Goal: Task Accomplishment & Management: Manage account settings

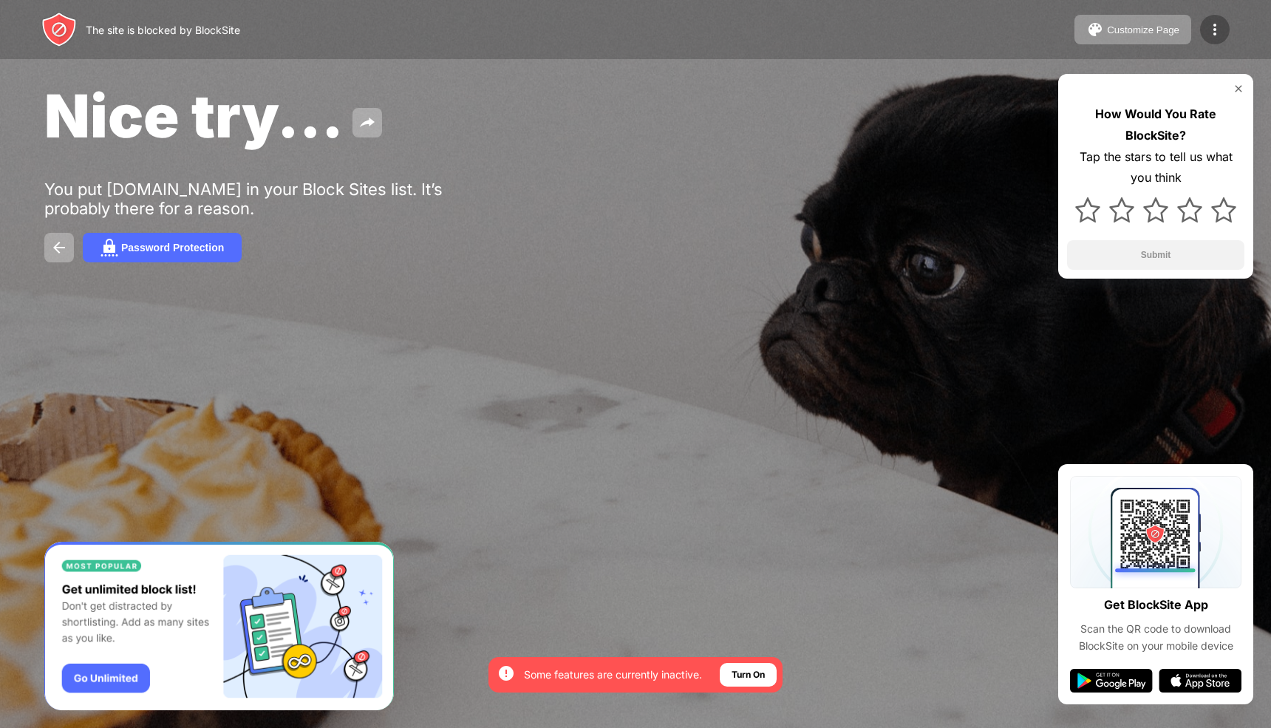
click at [1216, 39] on div at bounding box center [1215, 30] width 30 height 30
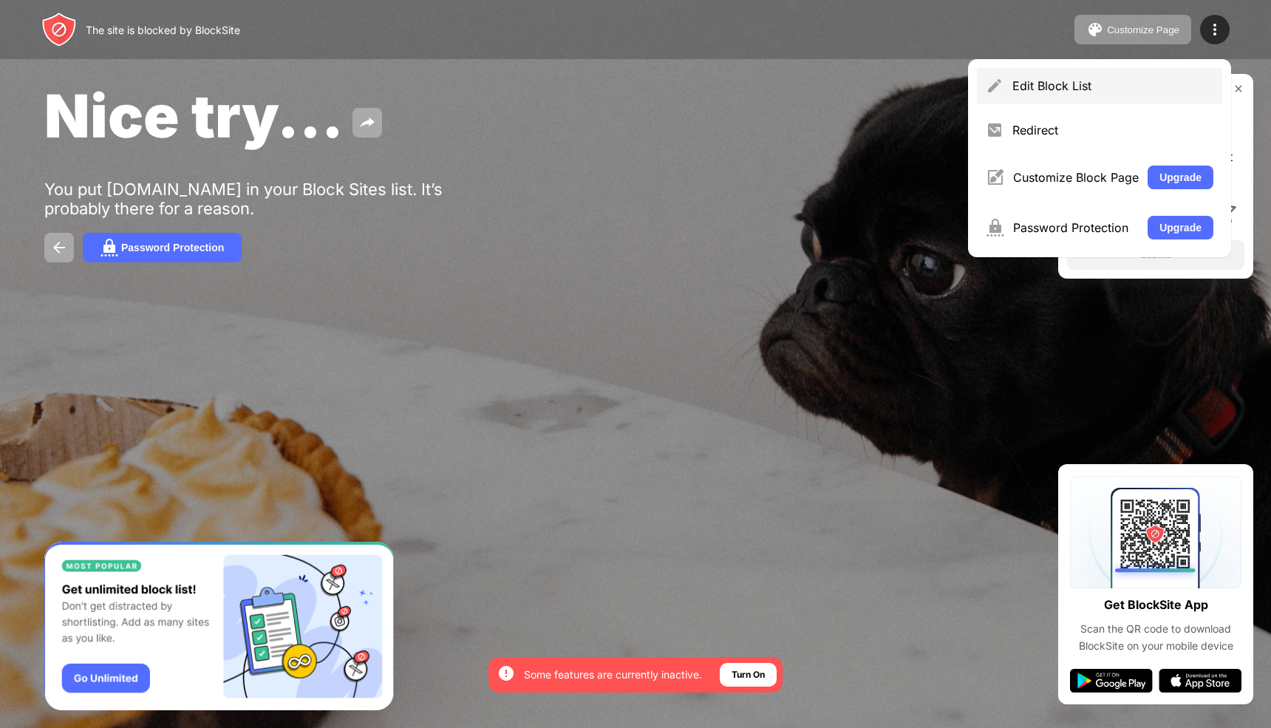
click at [1050, 92] on div "Edit Block List" at bounding box center [1112, 85] width 201 height 15
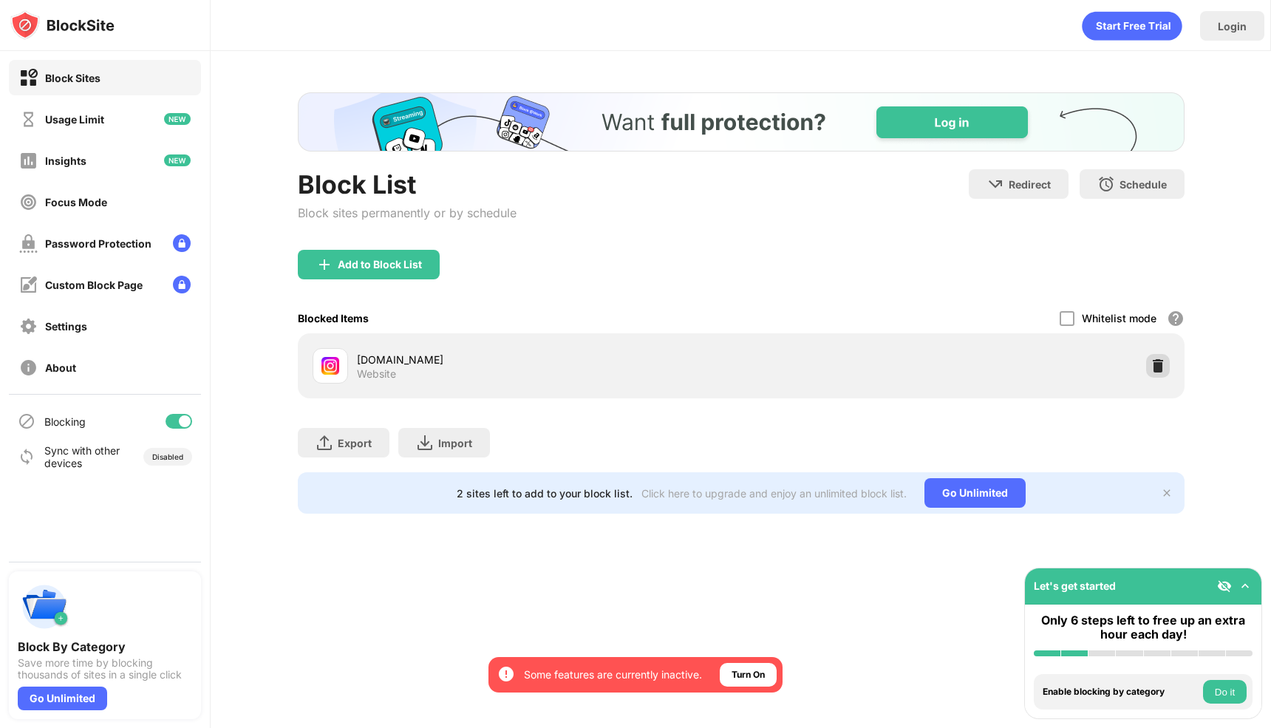
click at [1154, 361] on img at bounding box center [1158, 365] width 15 height 15
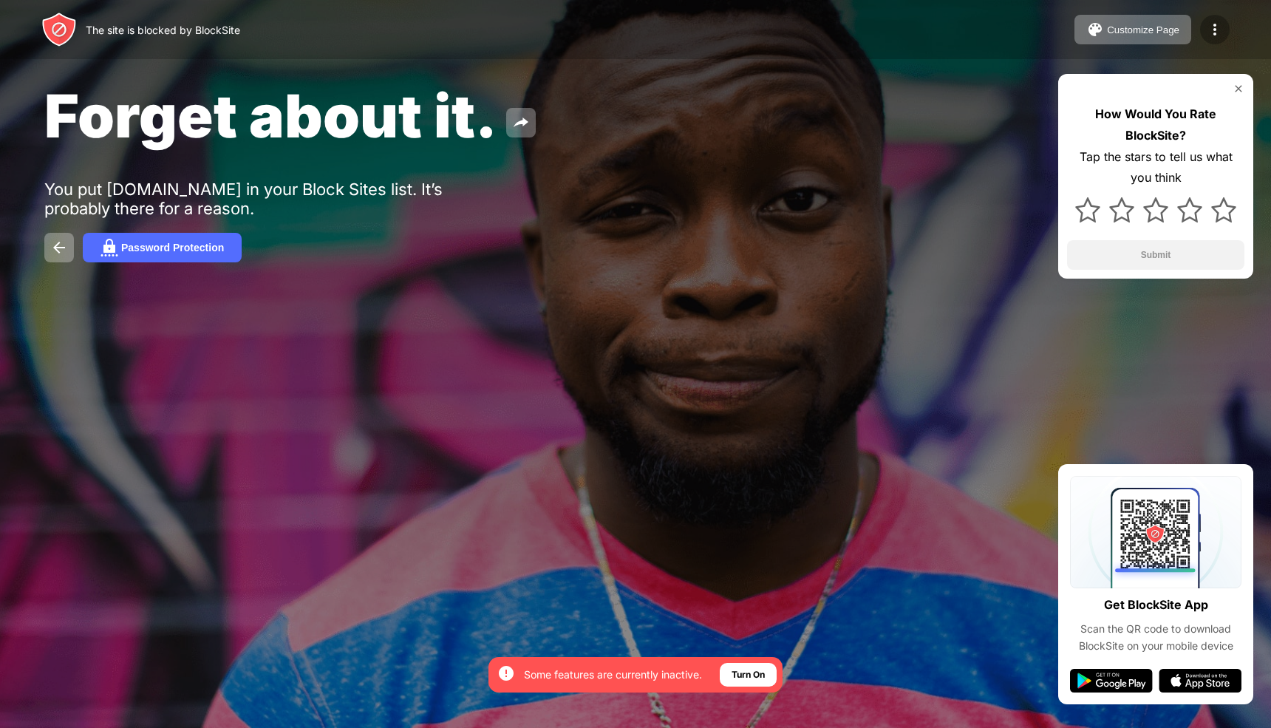
click at [1217, 42] on div at bounding box center [1215, 30] width 30 height 30
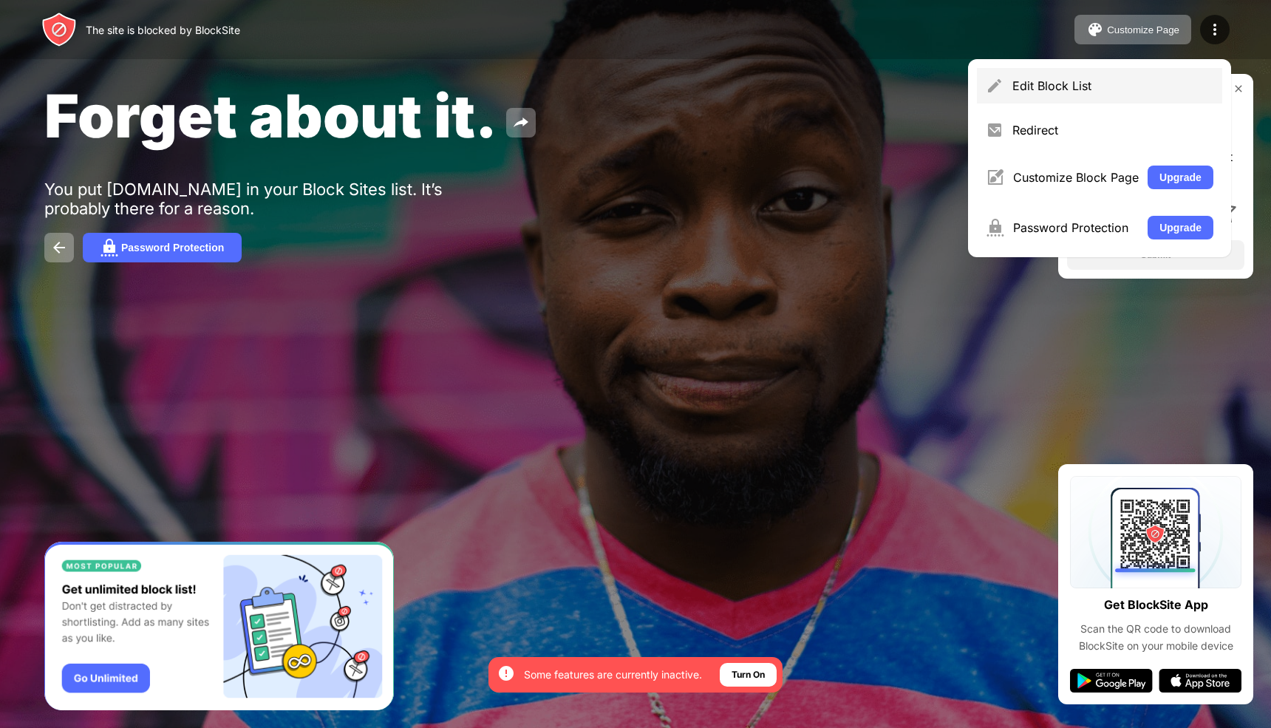
click at [1046, 85] on div "Edit Block List" at bounding box center [1112, 85] width 201 height 15
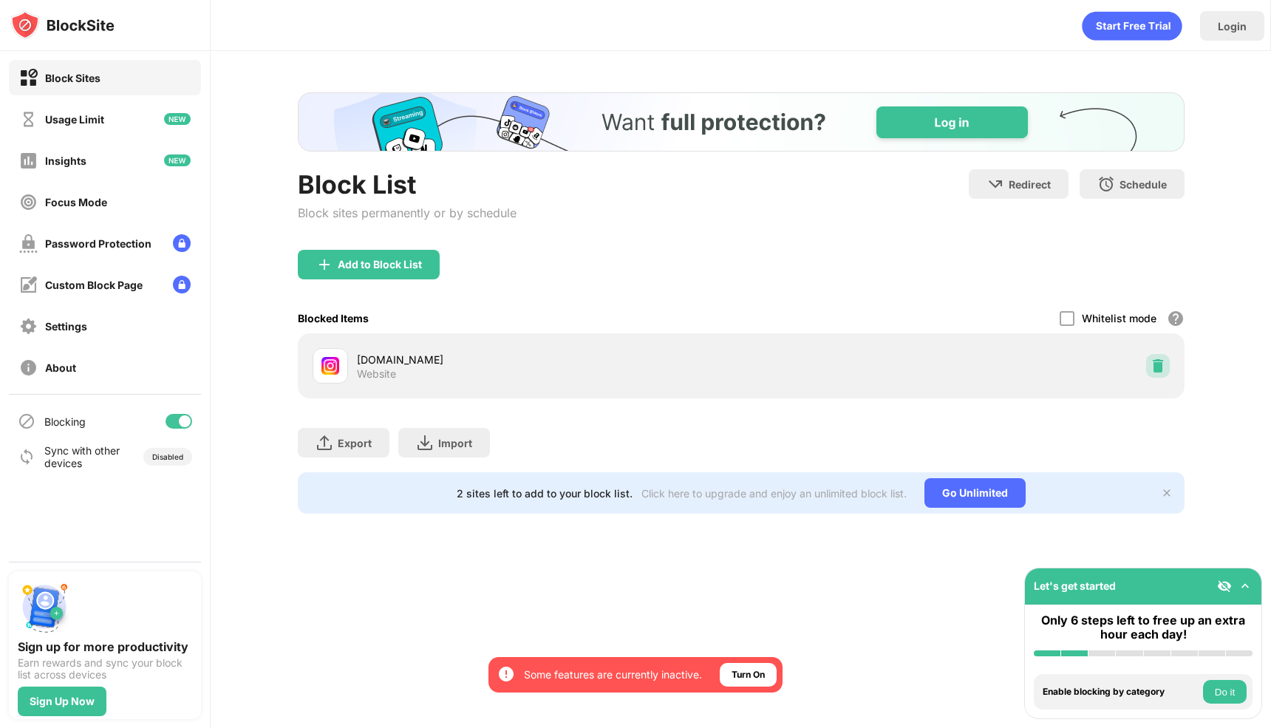
click at [1156, 367] on img at bounding box center [1158, 365] width 15 height 15
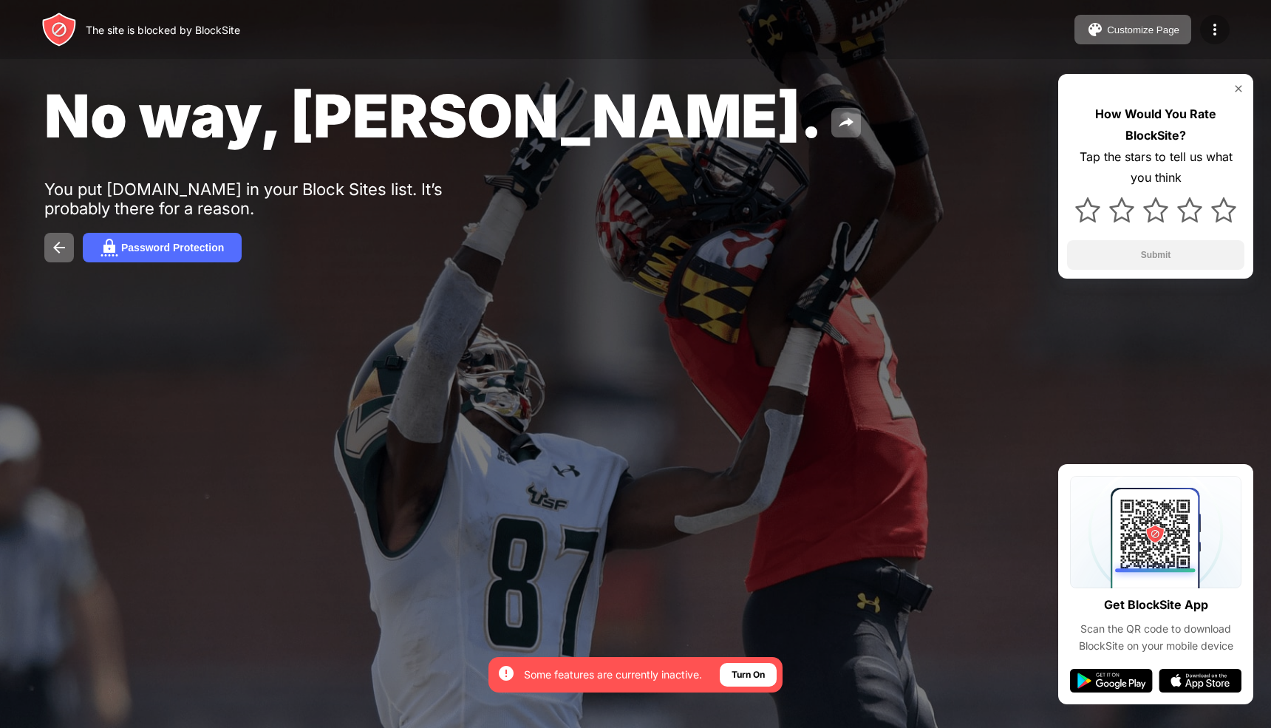
click at [1220, 30] on img at bounding box center [1215, 30] width 18 height 18
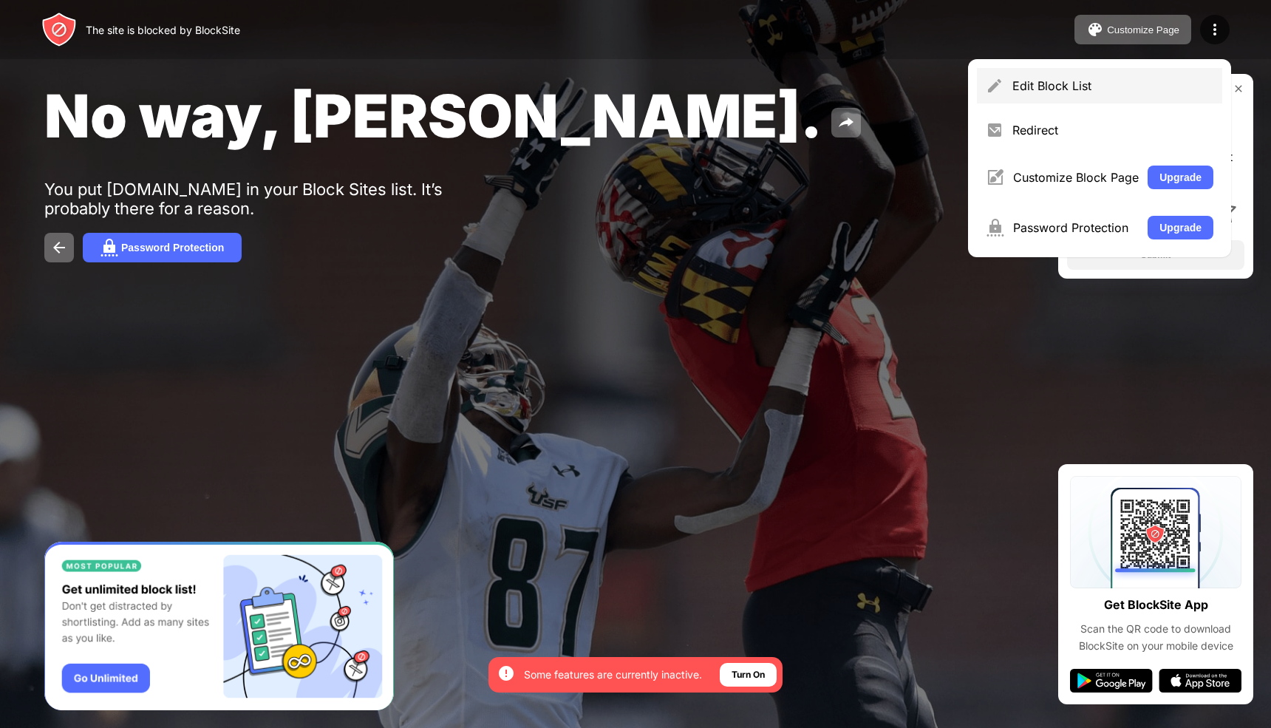
click at [1041, 84] on div "Edit Block List" at bounding box center [1112, 85] width 201 height 15
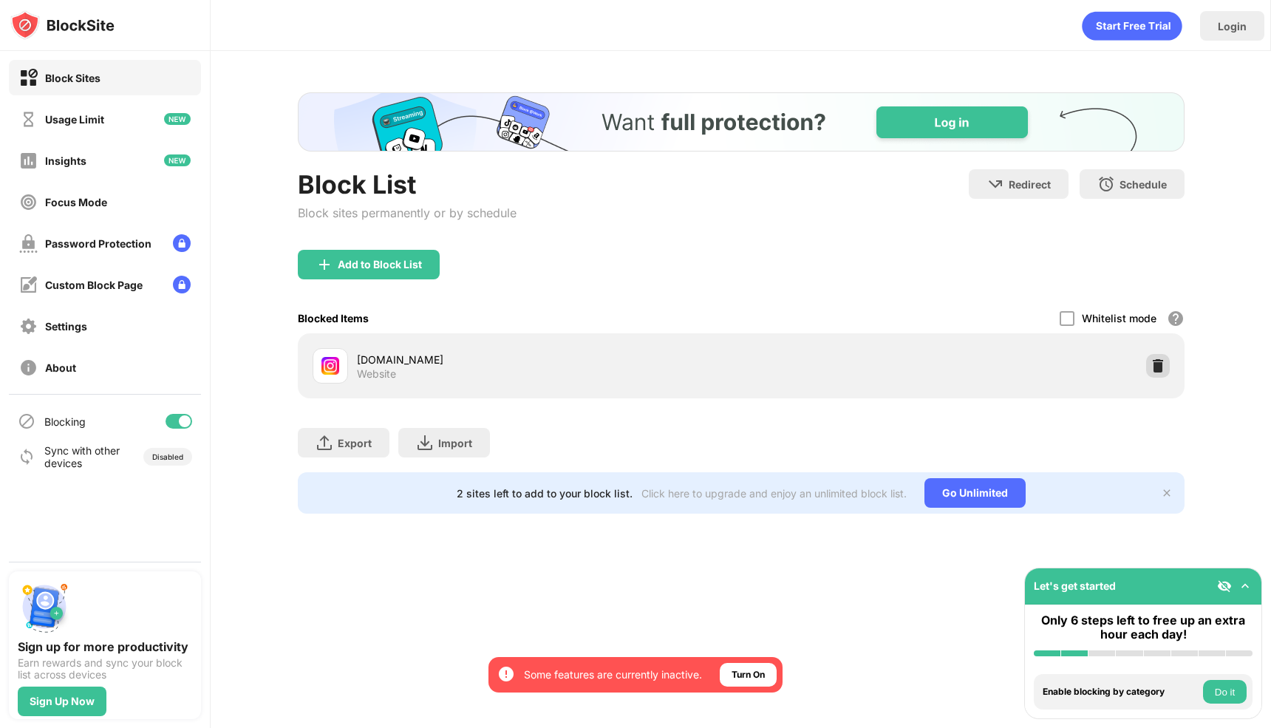
click at [1160, 367] on img at bounding box center [1158, 365] width 15 height 15
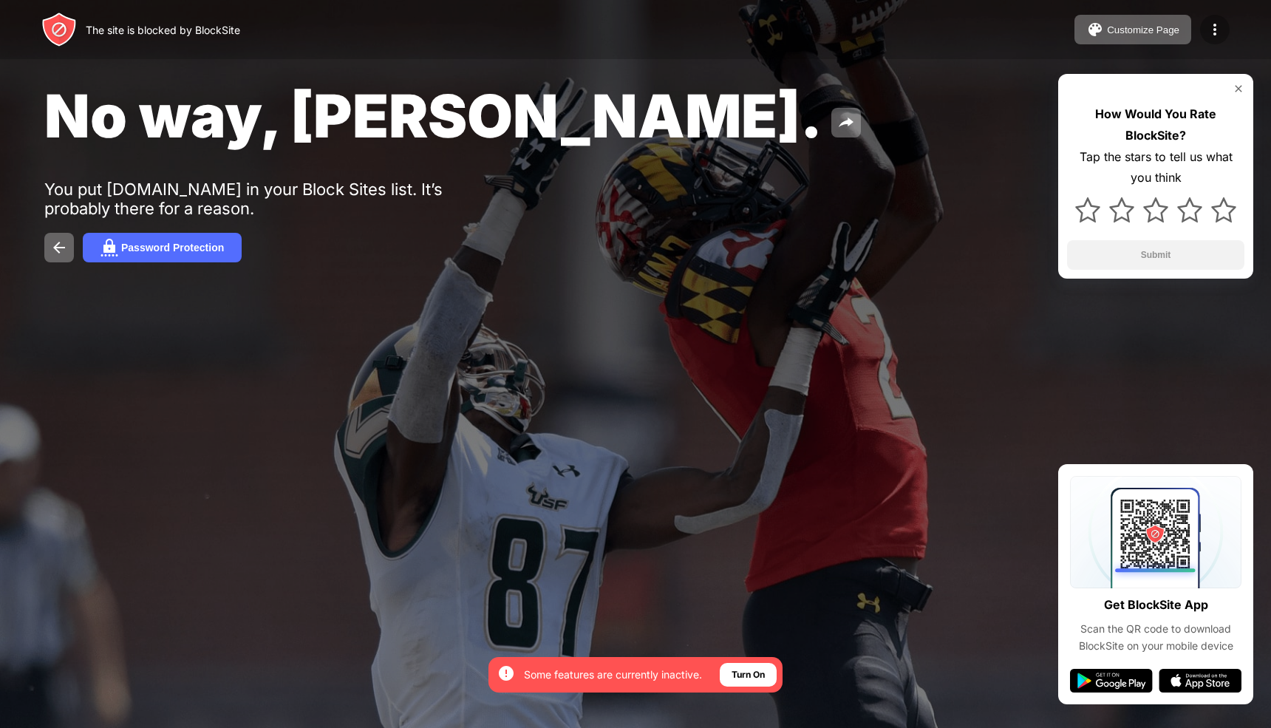
click at [1211, 32] on img at bounding box center [1215, 30] width 18 height 18
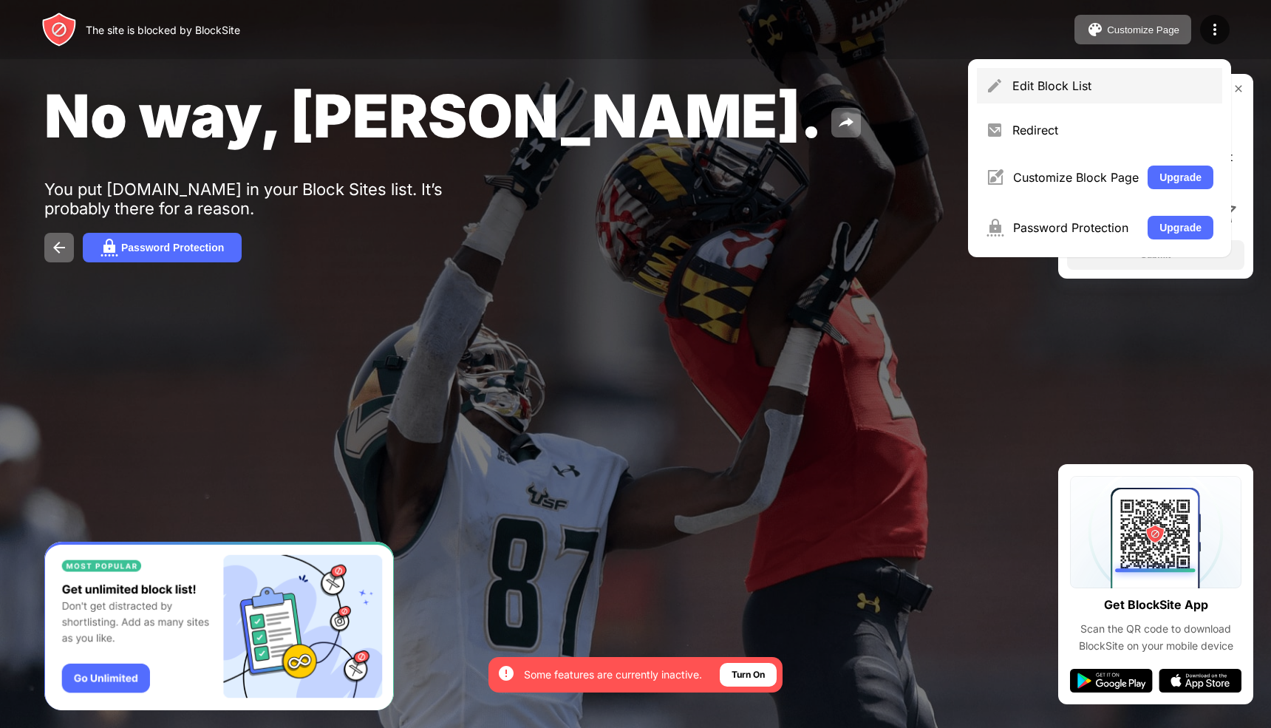
click at [997, 85] on img at bounding box center [995, 86] width 18 height 18
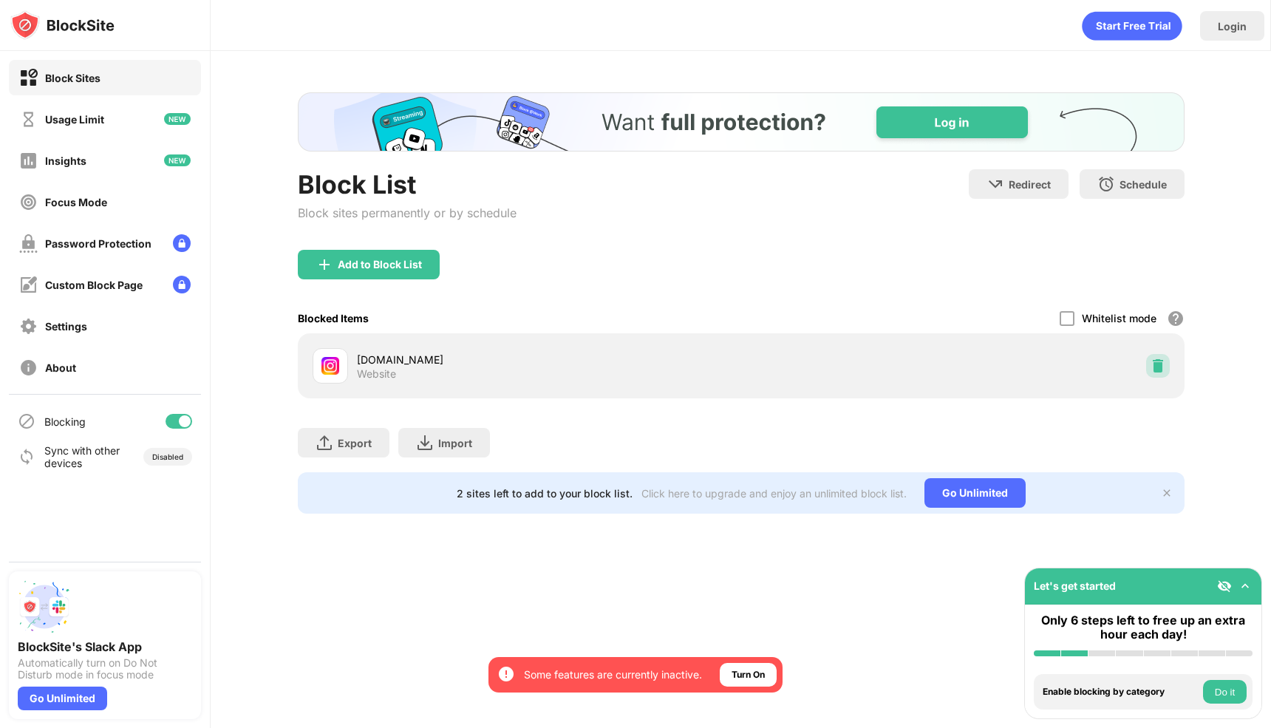
click at [1154, 361] on img at bounding box center [1158, 365] width 15 height 15
